Goal: Task Accomplishment & Management: Manage account settings

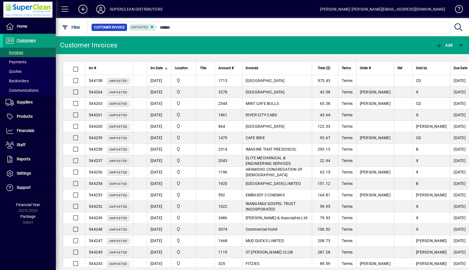
click at [99, 9] on icon at bounding box center [100, 9] width 11 height 9
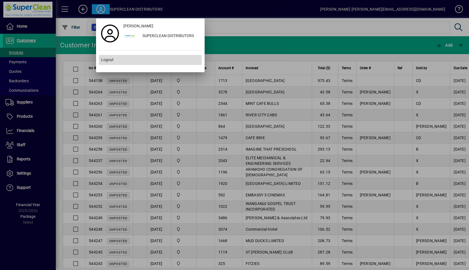
click at [106, 59] on span "Logout" at bounding box center [107, 60] width 13 height 6
